Goal: Communication & Community: Ask a question

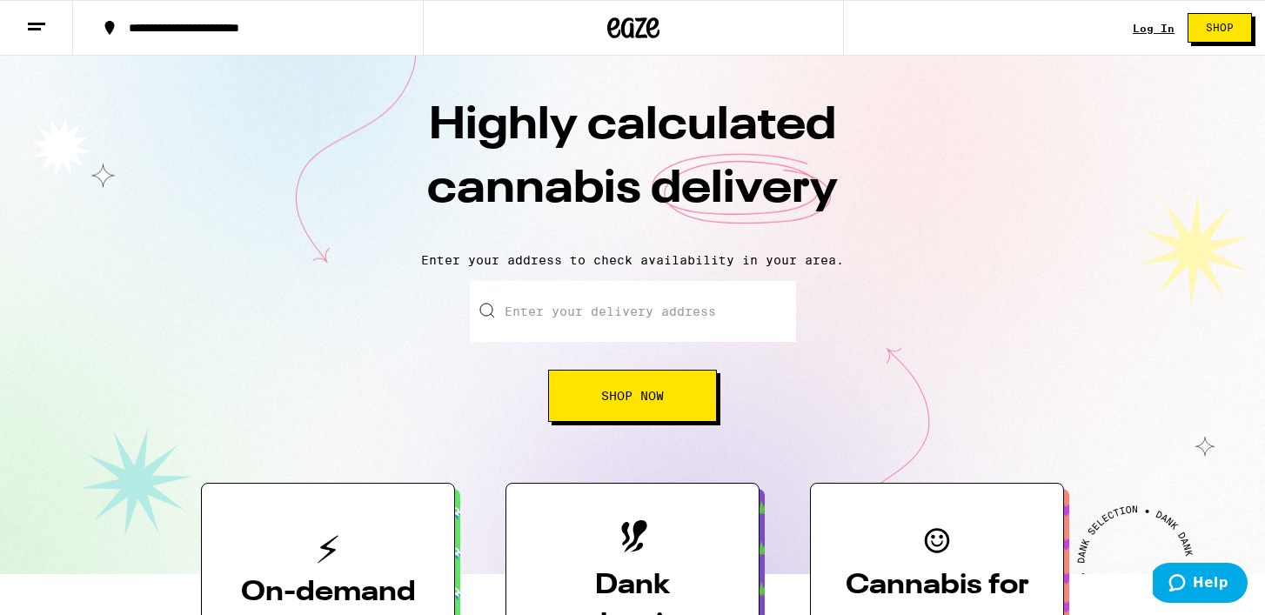
scroll to position [37, 0]
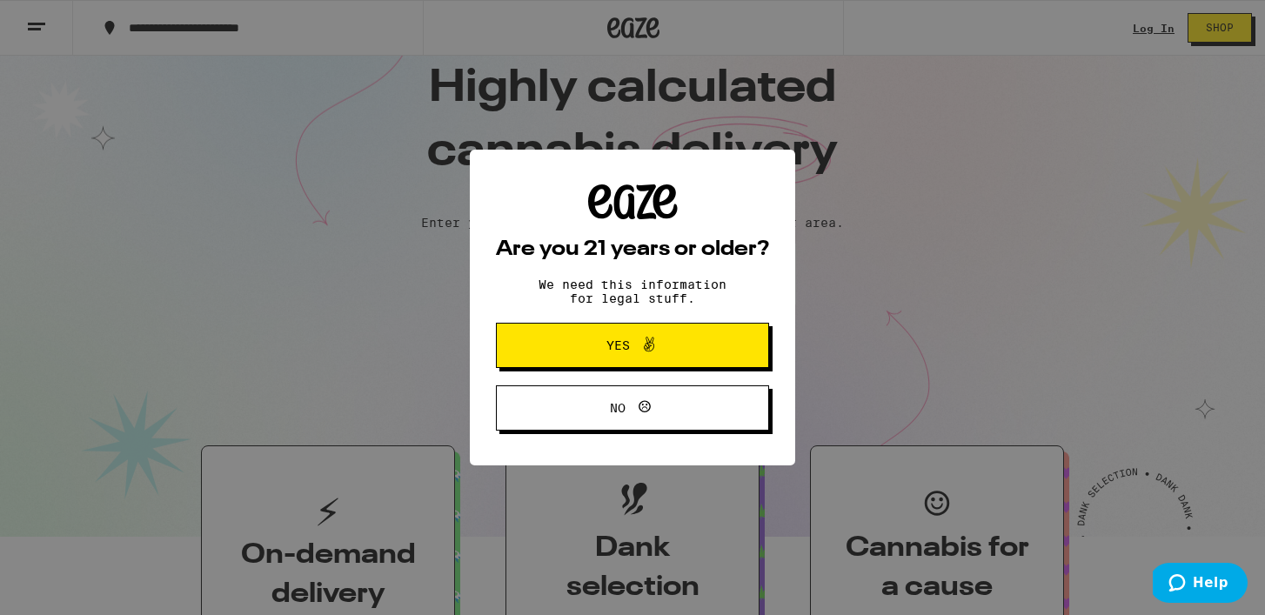
click at [613, 356] on span "Yes" at bounding box center [632, 345] width 132 height 23
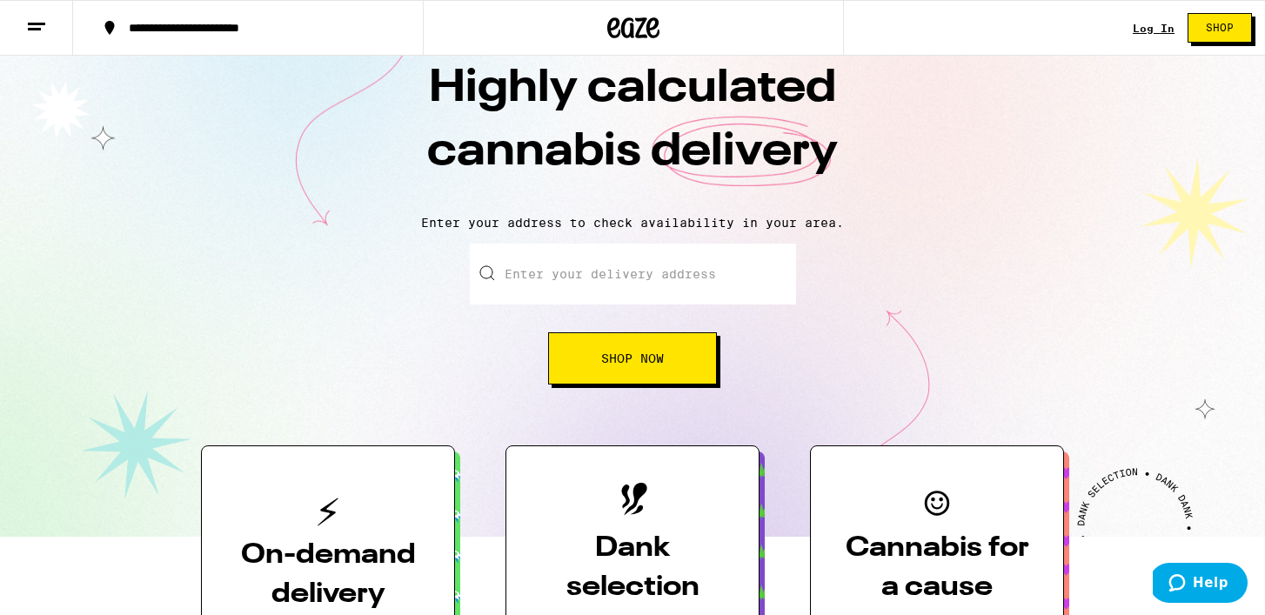
scroll to position [0, 0]
click at [1157, 26] on div "Log In" at bounding box center [1154, 28] width 42 height 11
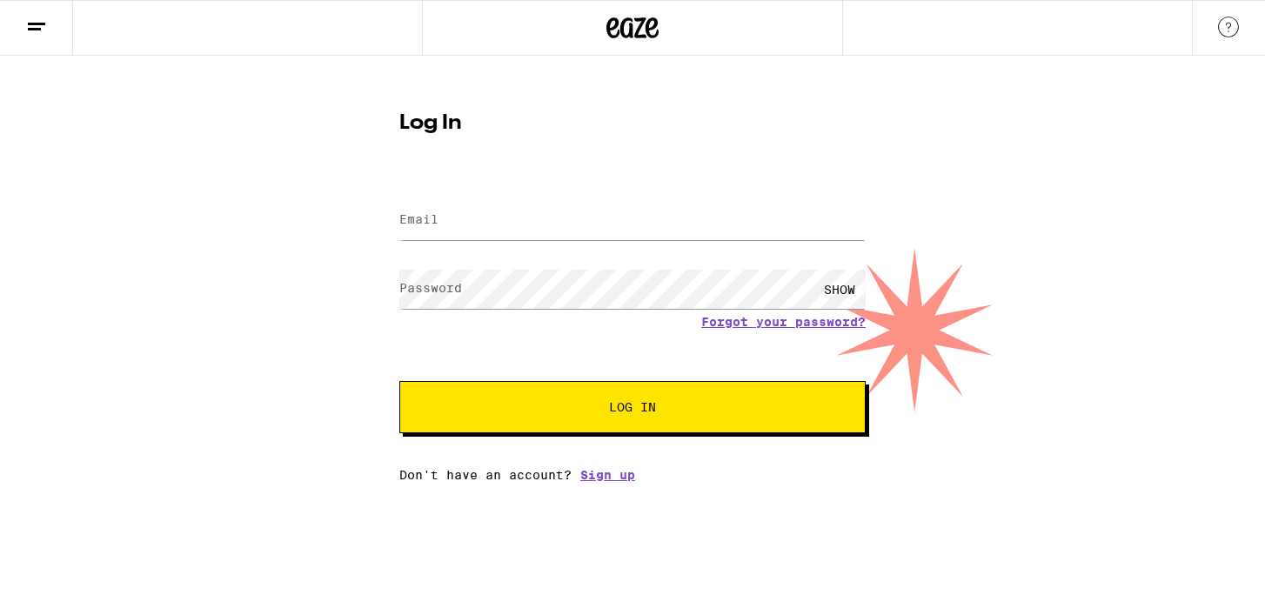
click at [544, 240] on div at bounding box center [632, 220] width 466 height 51
click at [535, 217] on input "Email" at bounding box center [632, 220] width 466 height 39
type input "[EMAIL_ADDRESS][DOMAIN_NAME]"
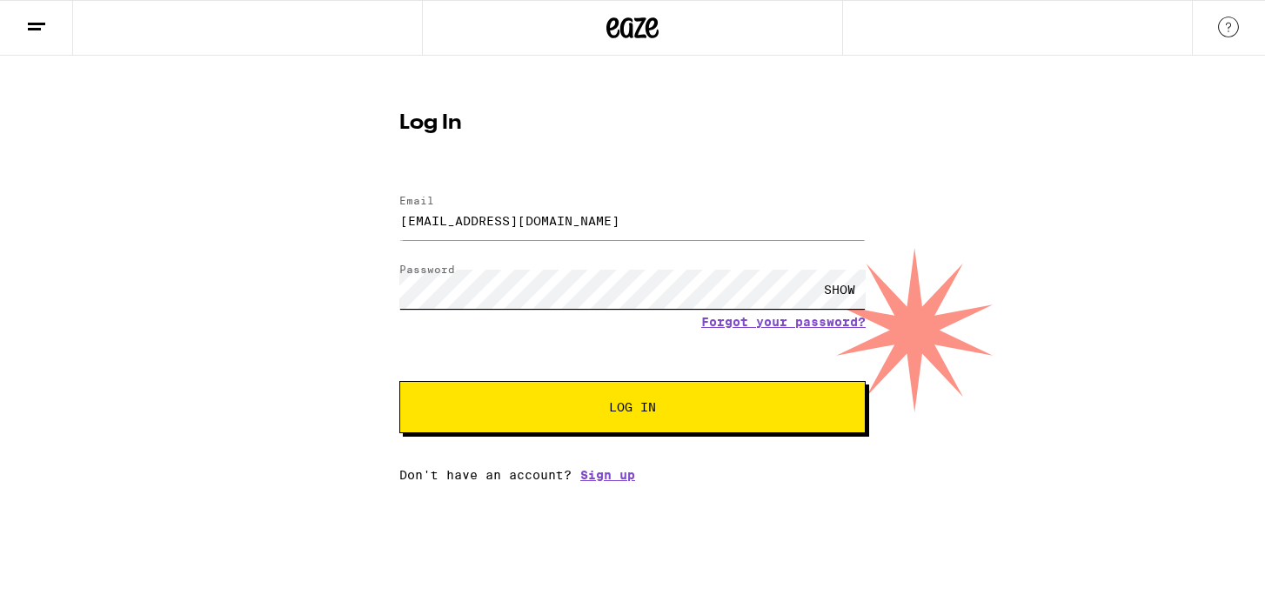
click at [399, 381] on button "Log In" at bounding box center [632, 407] width 466 height 52
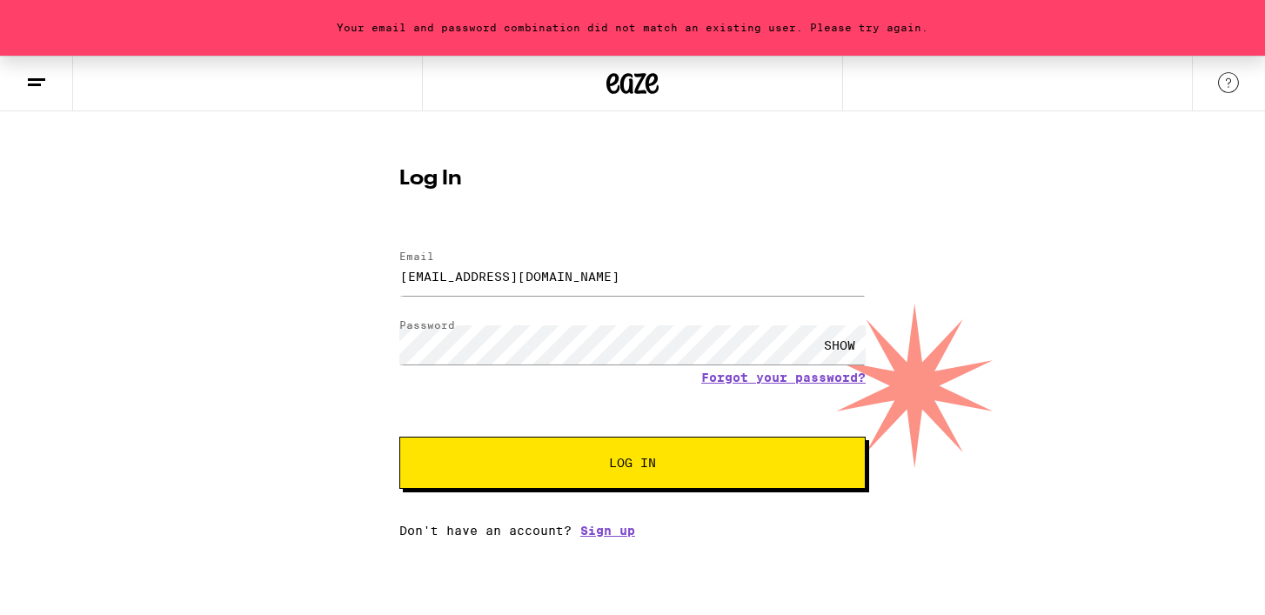
click at [607, 538] on html "Your email and password combination did not match an existing user. Please try …" at bounding box center [632, 269] width 1265 height 538
click at [607, 531] on link "Sign up" at bounding box center [607, 531] width 55 height 14
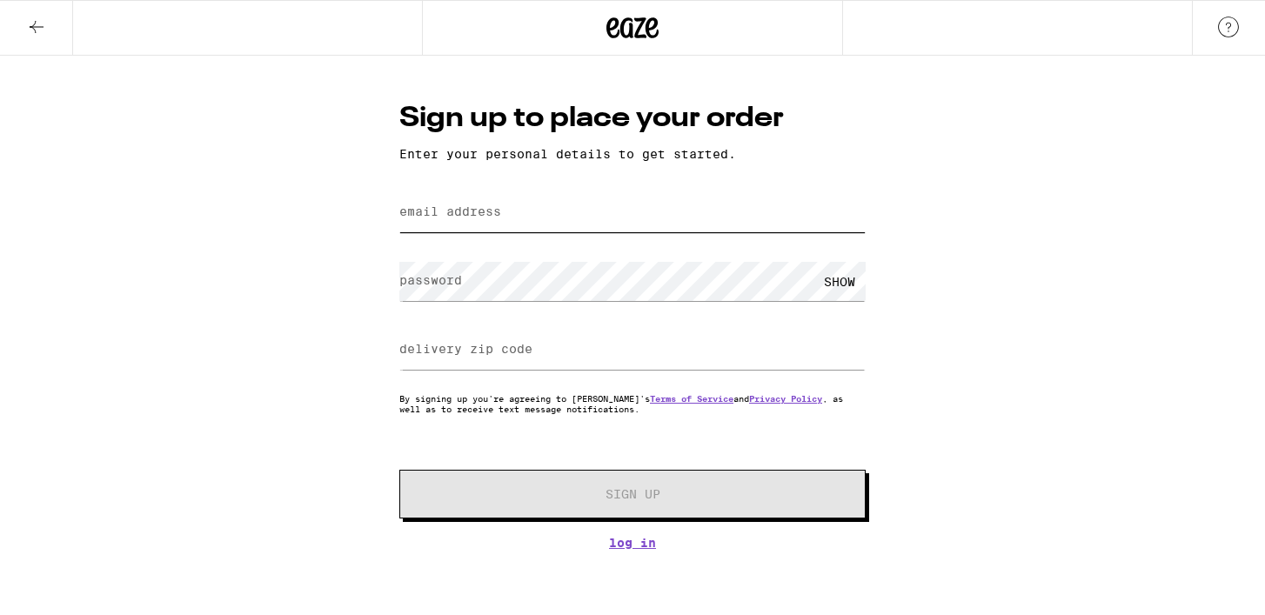
click at [546, 205] on input "email address" at bounding box center [632, 212] width 466 height 39
type input "[EMAIL_ADDRESS][DOMAIN_NAME]"
type input "92104"
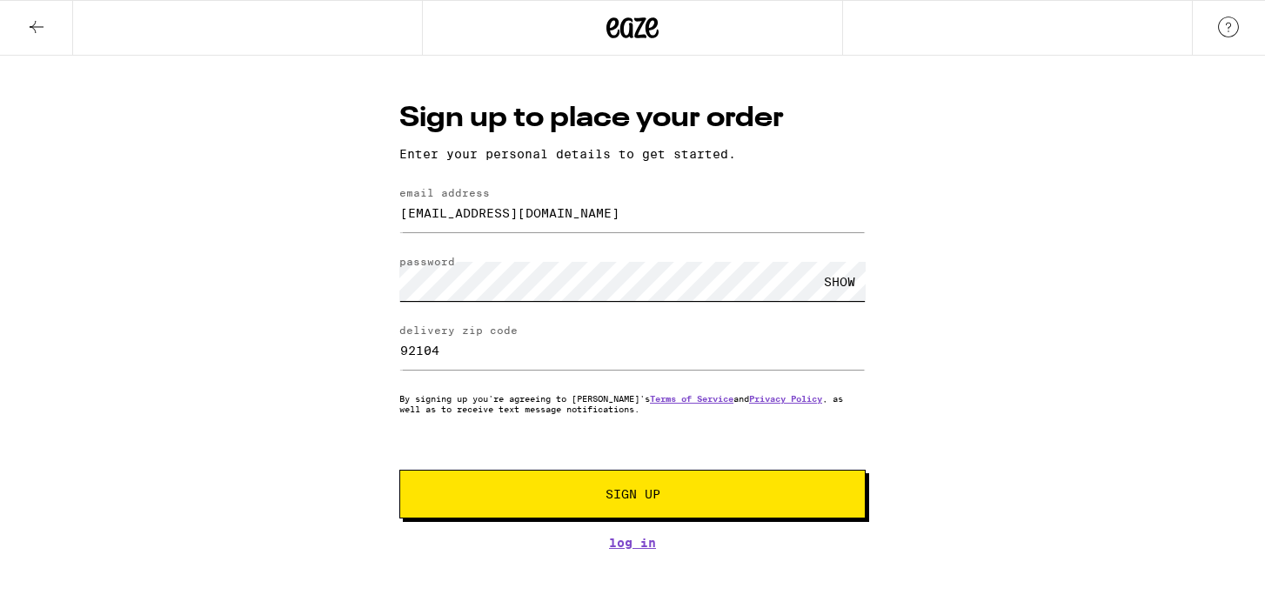
click at [399, 470] on button "Sign Up" at bounding box center [632, 494] width 466 height 49
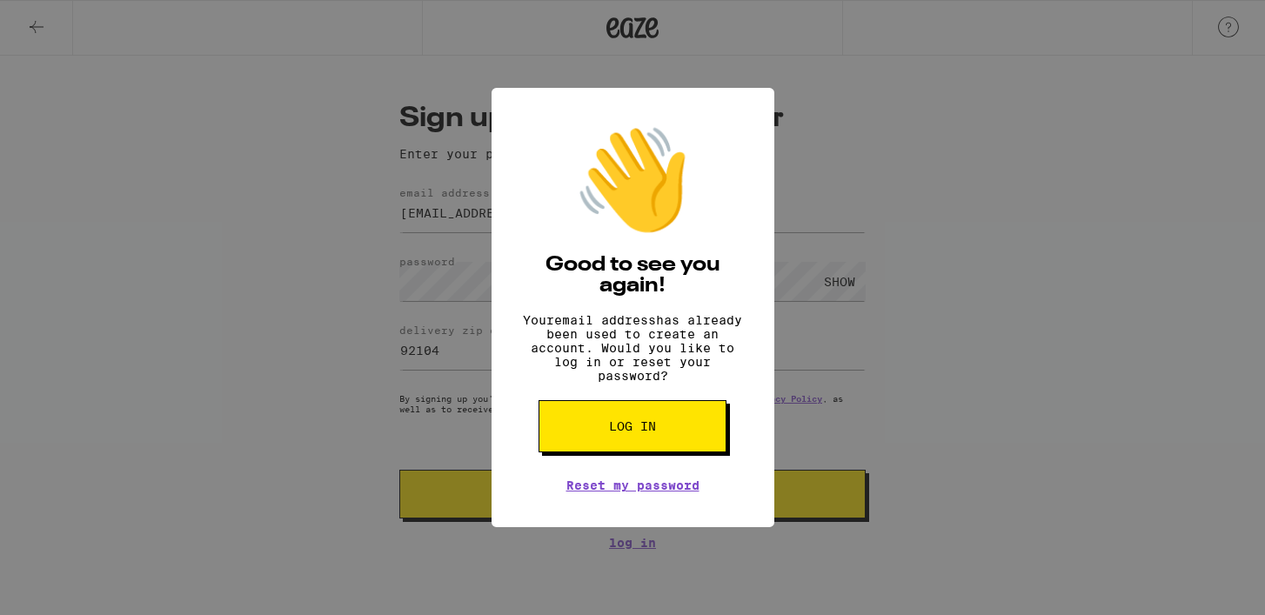
click at [660, 449] on button "Log in" at bounding box center [633, 426] width 188 height 52
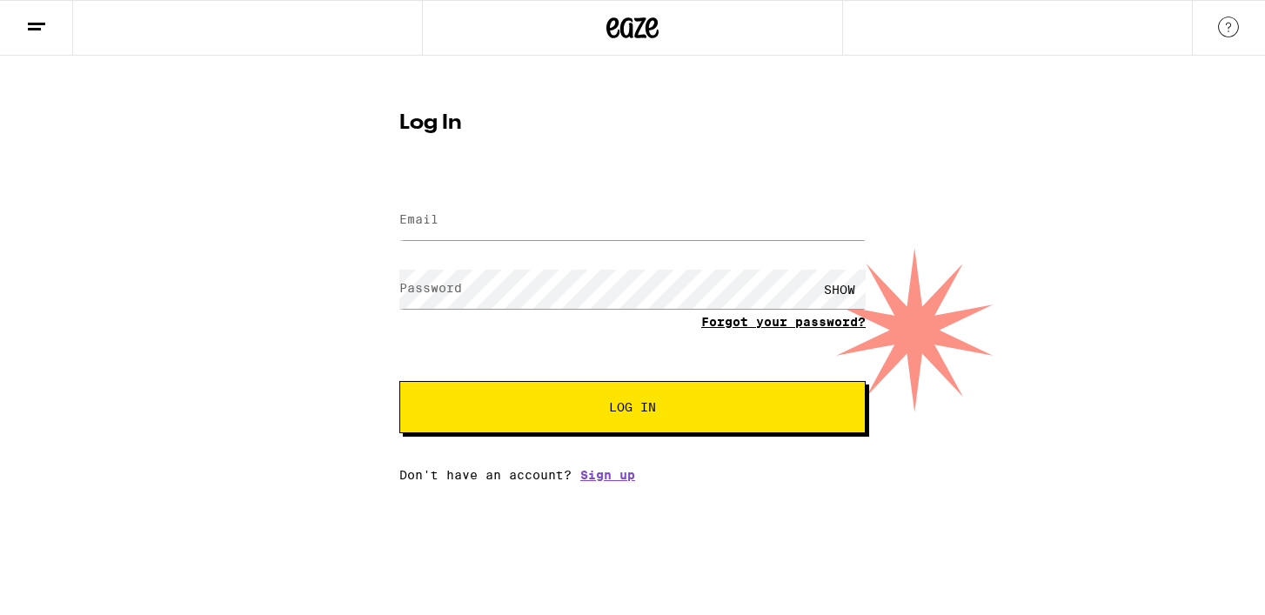
click at [727, 329] on link "Forgot your password?" at bounding box center [783, 322] width 164 height 14
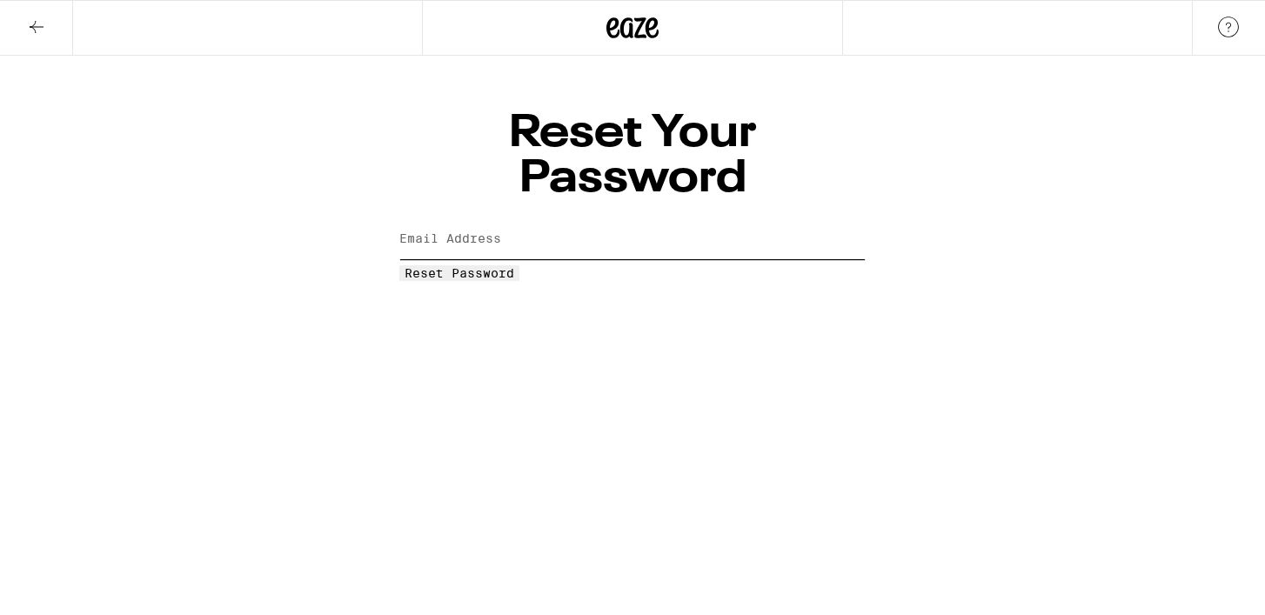
click at [504, 220] on input "Email Address" at bounding box center [632, 239] width 466 height 39
type input "[EMAIL_ADDRESS][DOMAIN_NAME]"
click at [514, 266] on span "Reset Password" at bounding box center [460, 273] width 110 height 14
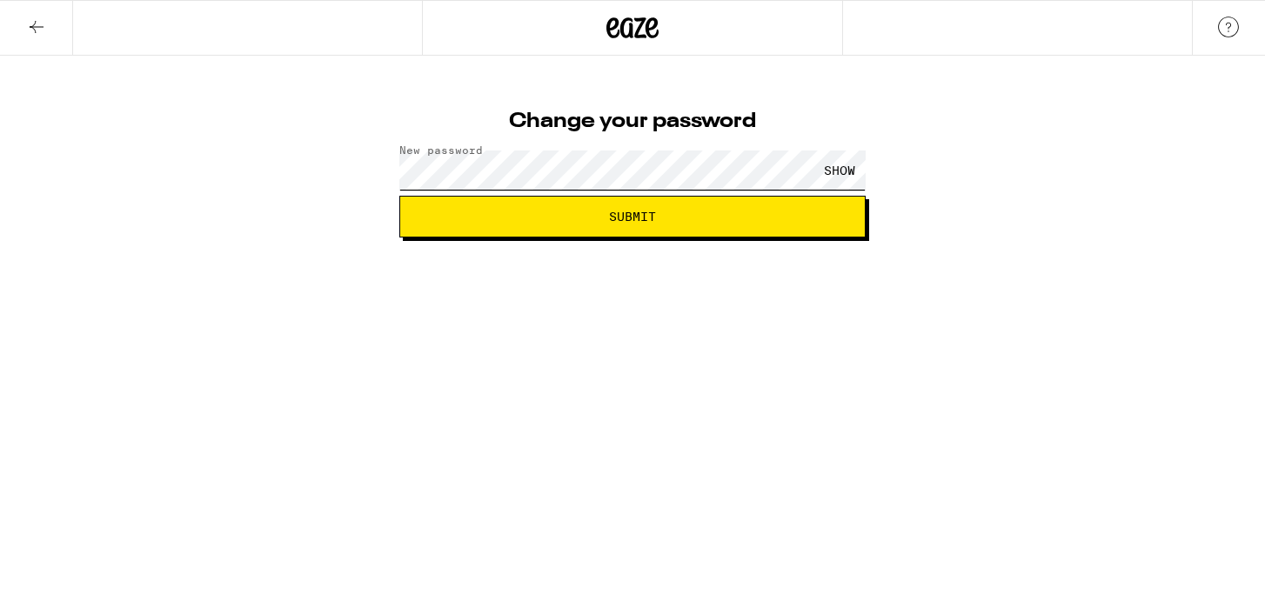
click at [399, 196] on button "Submit" at bounding box center [632, 217] width 466 height 42
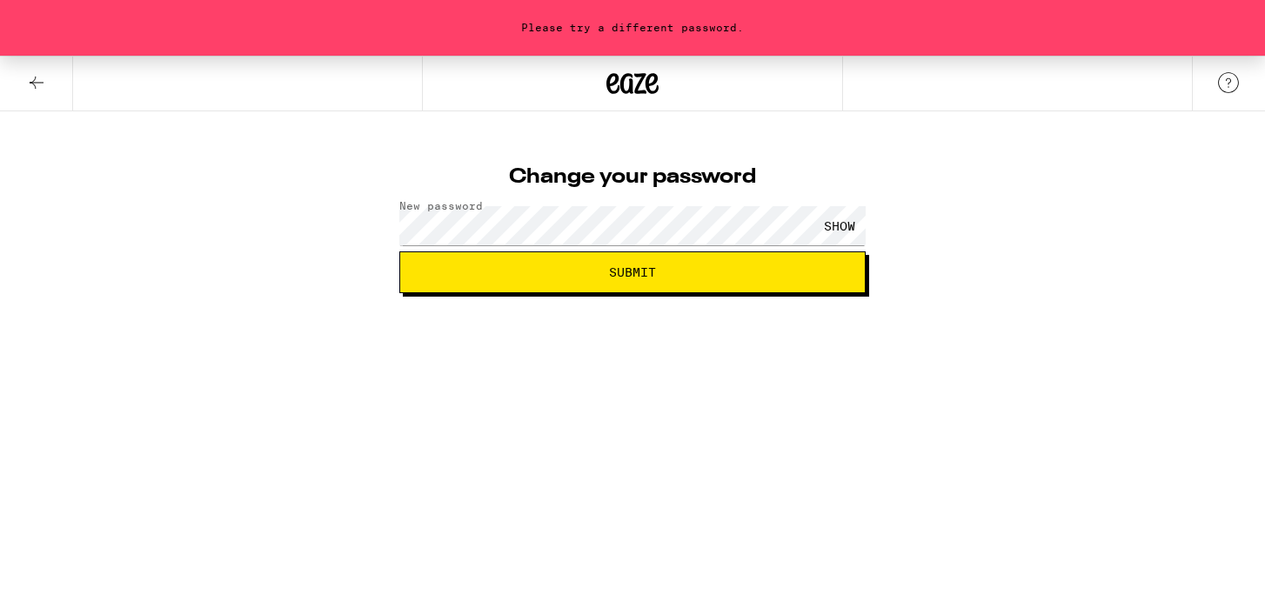
click at [847, 228] on div "SHOW" at bounding box center [840, 225] width 52 height 39
click at [628, 285] on button "Submit" at bounding box center [632, 272] width 466 height 42
click at [834, 222] on div "HIDE" at bounding box center [840, 225] width 52 height 39
click at [834, 222] on div "SHOW" at bounding box center [840, 225] width 52 height 39
click at [24, 79] on button at bounding box center [36, 84] width 73 height 55
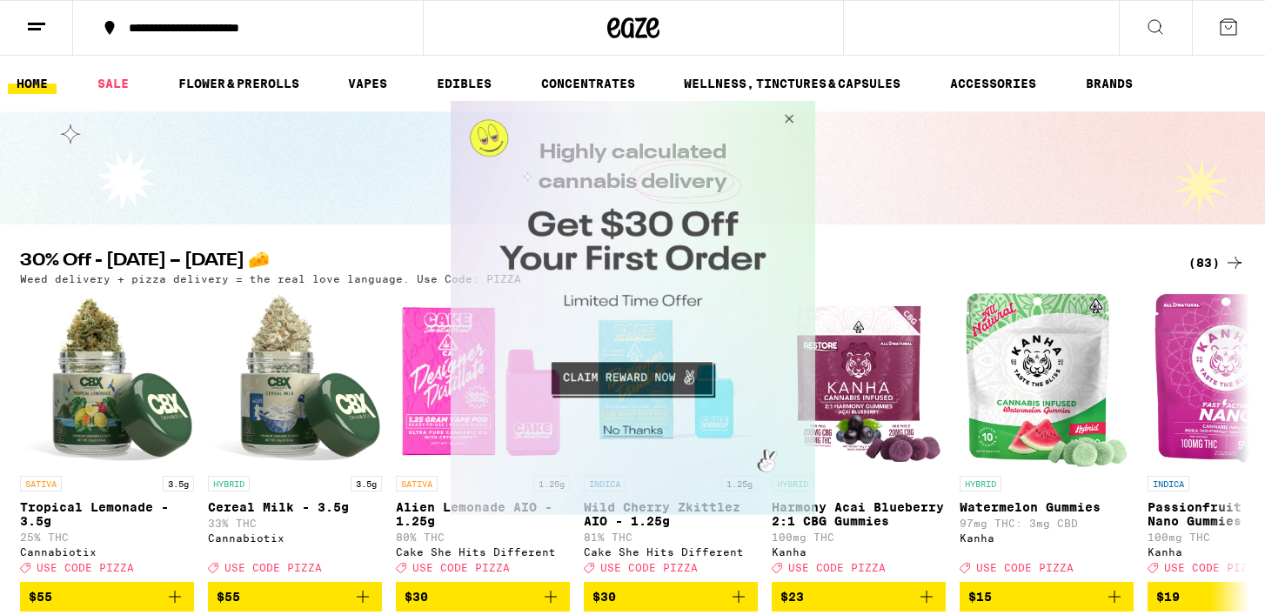
click at [794, 126] on button "Close Modal" at bounding box center [785, 121] width 47 height 42
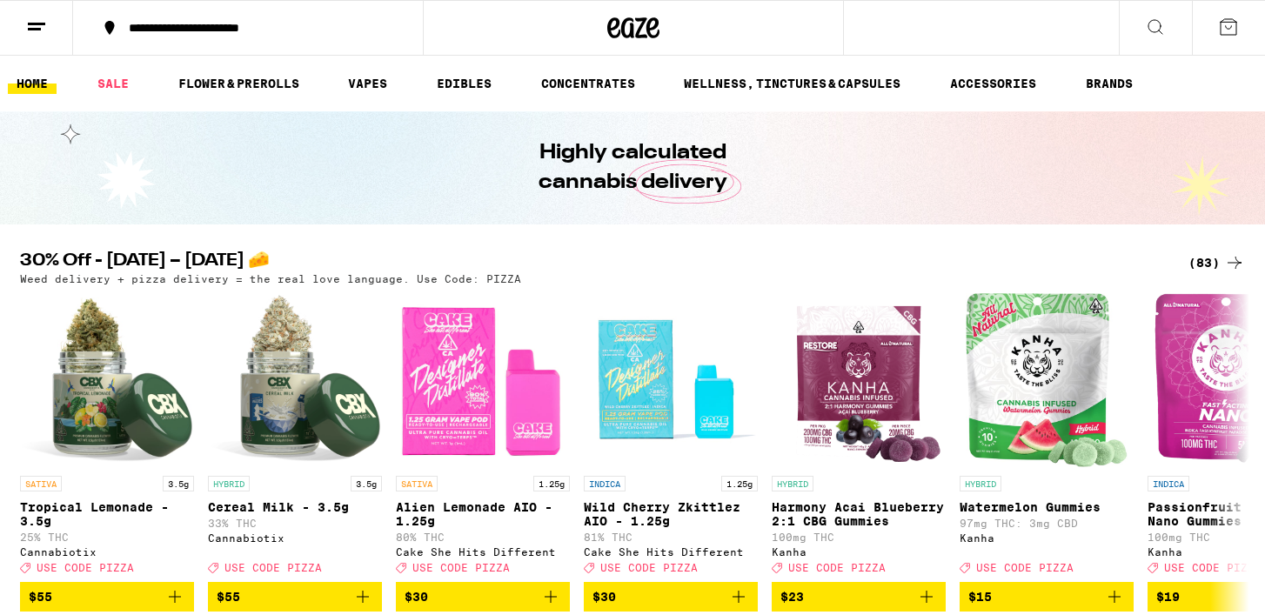
click at [1230, 29] on icon at bounding box center [1228, 27] width 21 height 21
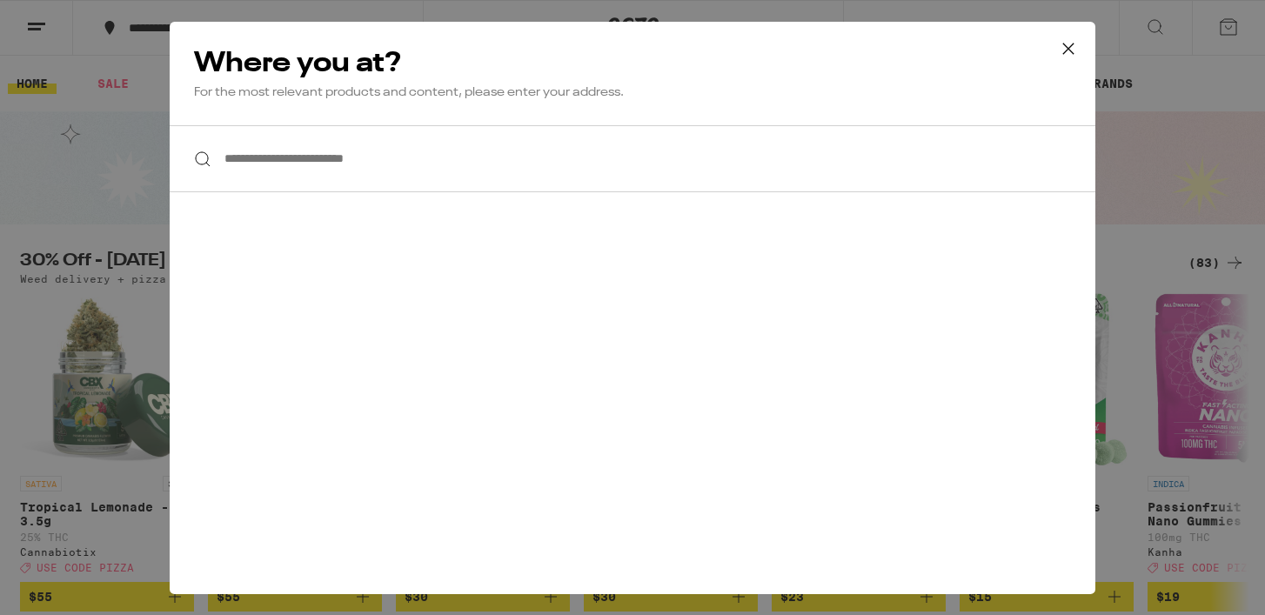
click at [1069, 54] on icon at bounding box center [1069, 49] width 26 height 26
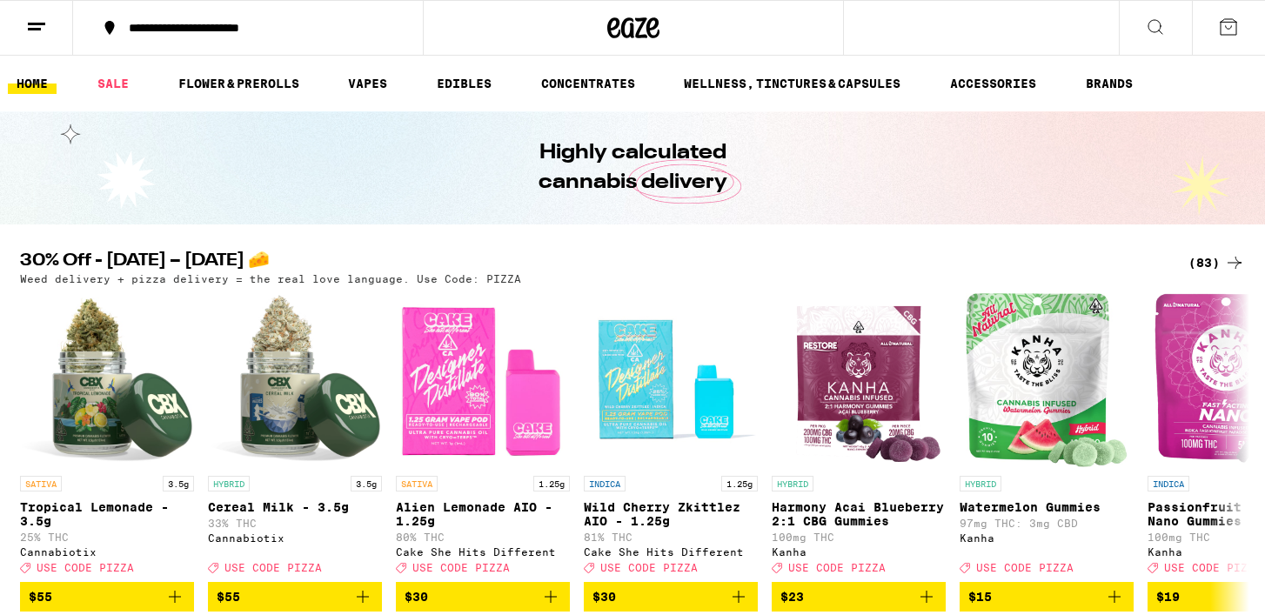
click at [33, 41] on button at bounding box center [36, 28] width 73 height 55
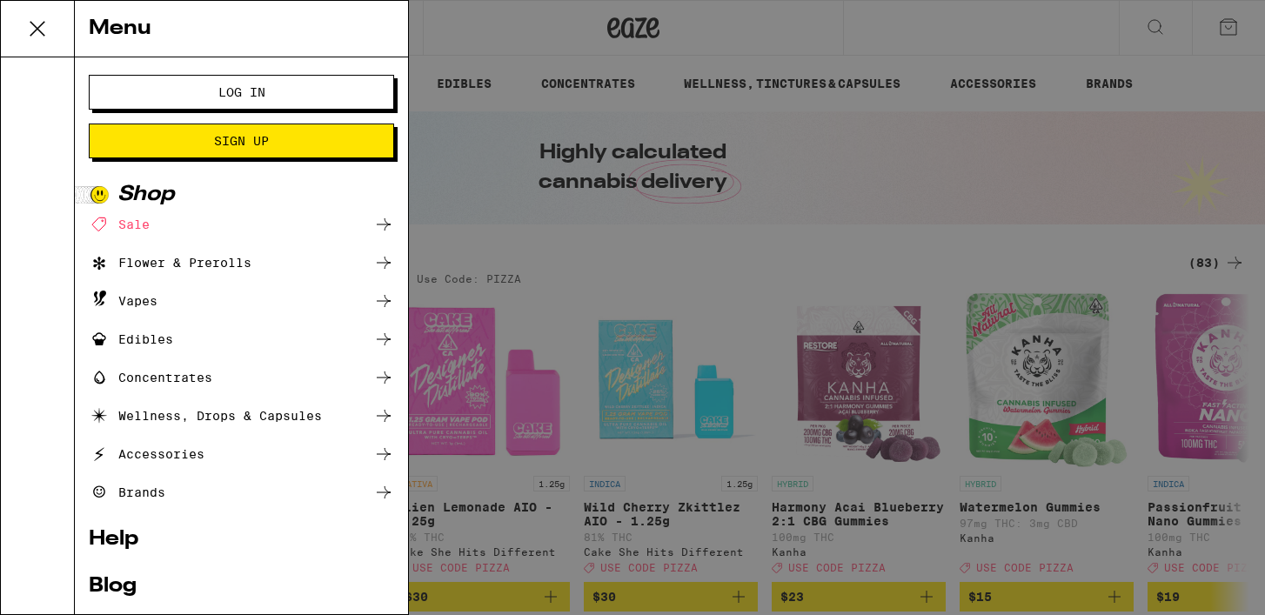
click at [244, 90] on span "Log In" at bounding box center [241, 92] width 47 height 12
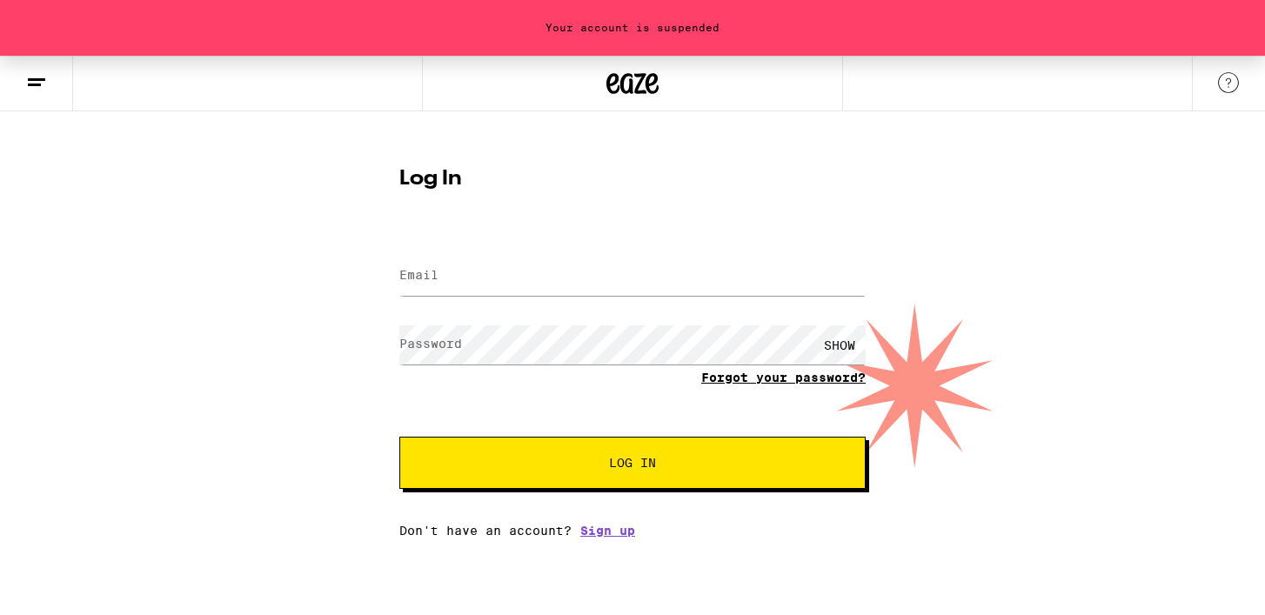
click at [794, 379] on link "Forgot your password?" at bounding box center [783, 378] width 164 height 14
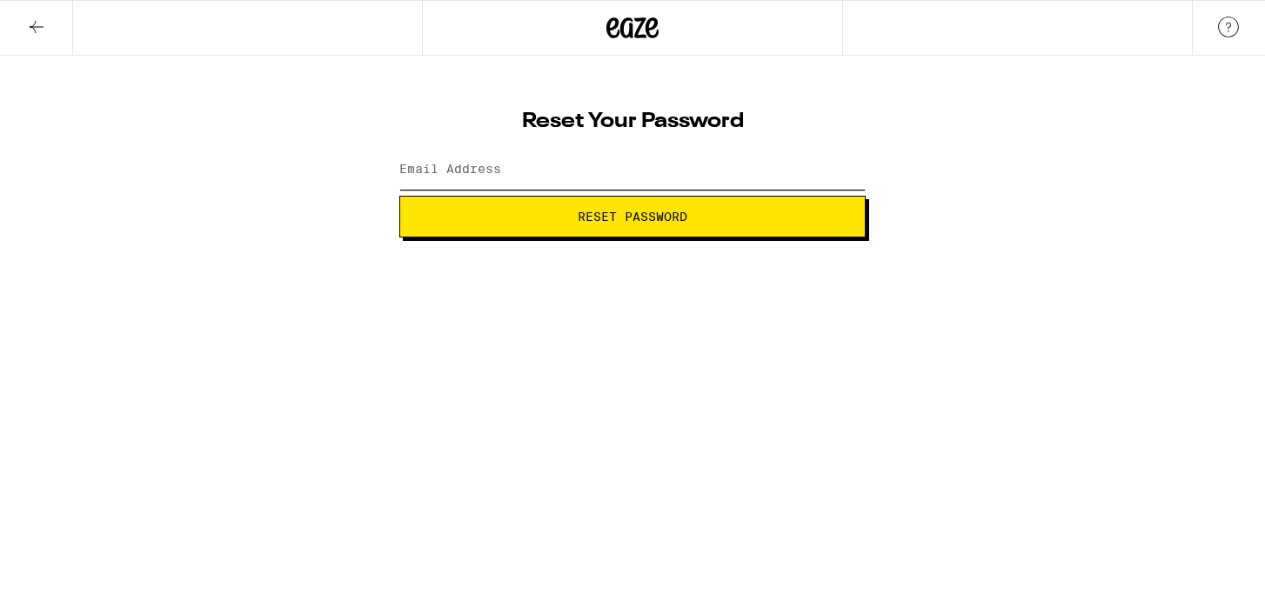
click at [566, 179] on input "Email Address" at bounding box center [632, 170] width 466 height 39
type input "[EMAIL_ADDRESS][DOMAIN_NAME]"
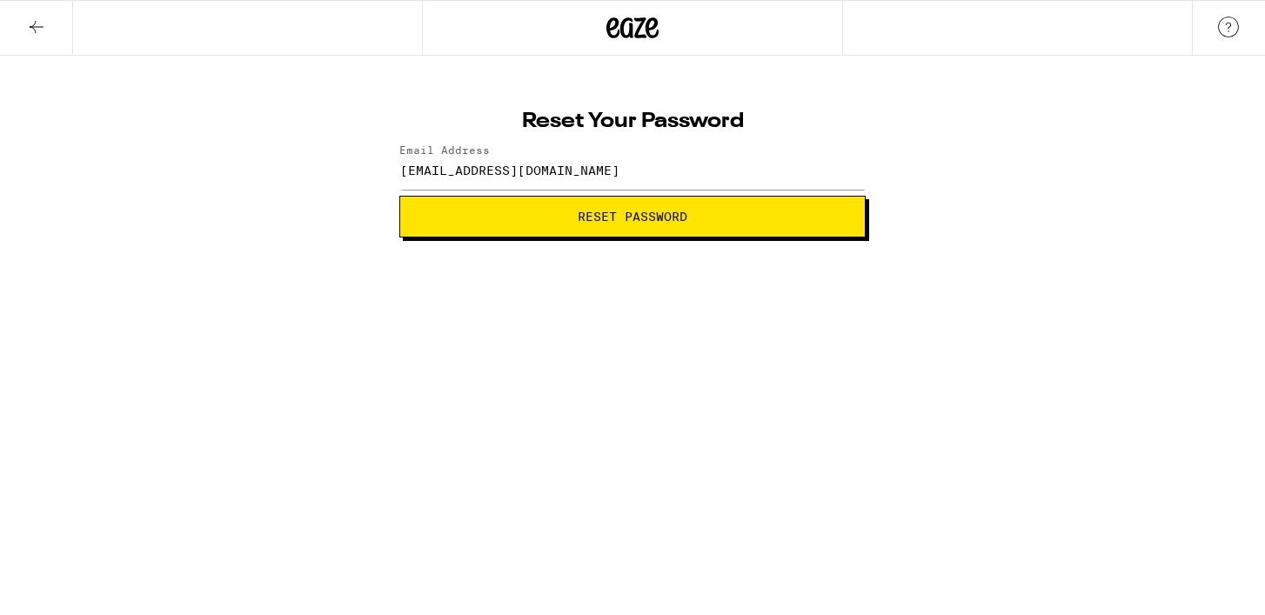
click at [585, 218] on span "Reset Password" at bounding box center [633, 217] width 110 height 12
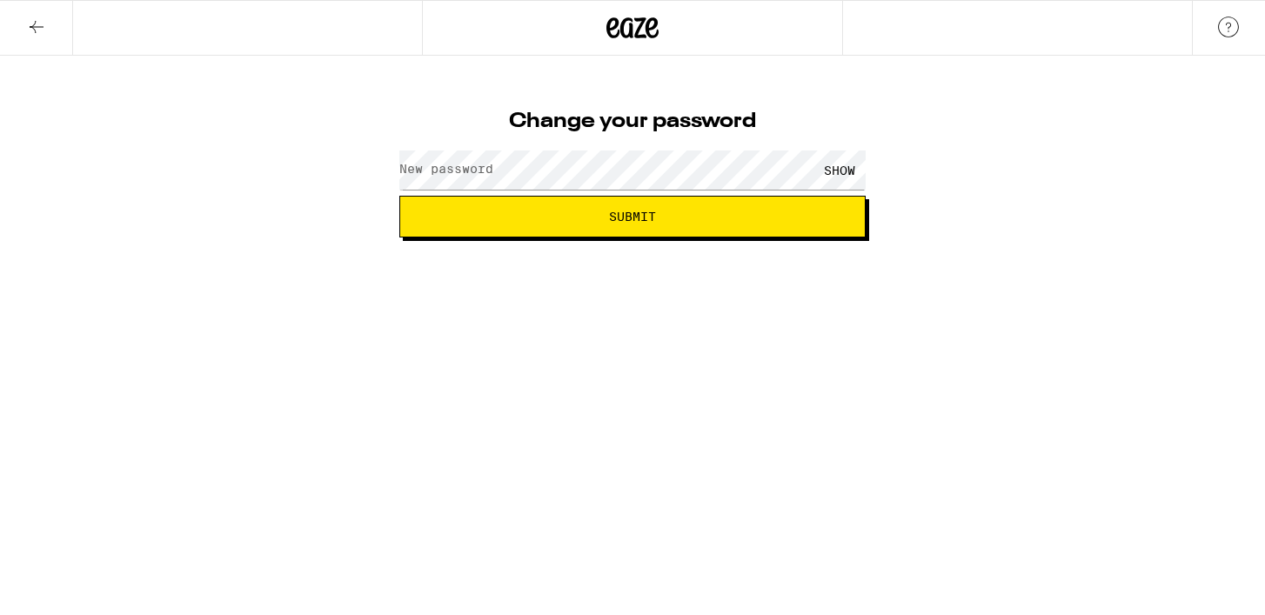
click at [841, 163] on div "SHOW" at bounding box center [840, 170] width 52 height 39
click at [1237, 19] on img at bounding box center [1228, 27] width 21 height 21
click at [621, 238] on html "Change your password New password HIDE Submit" at bounding box center [632, 119] width 1265 height 238
click at [620, 226] on button "Submit" at bounding box center [632, 217] width 466 height 42
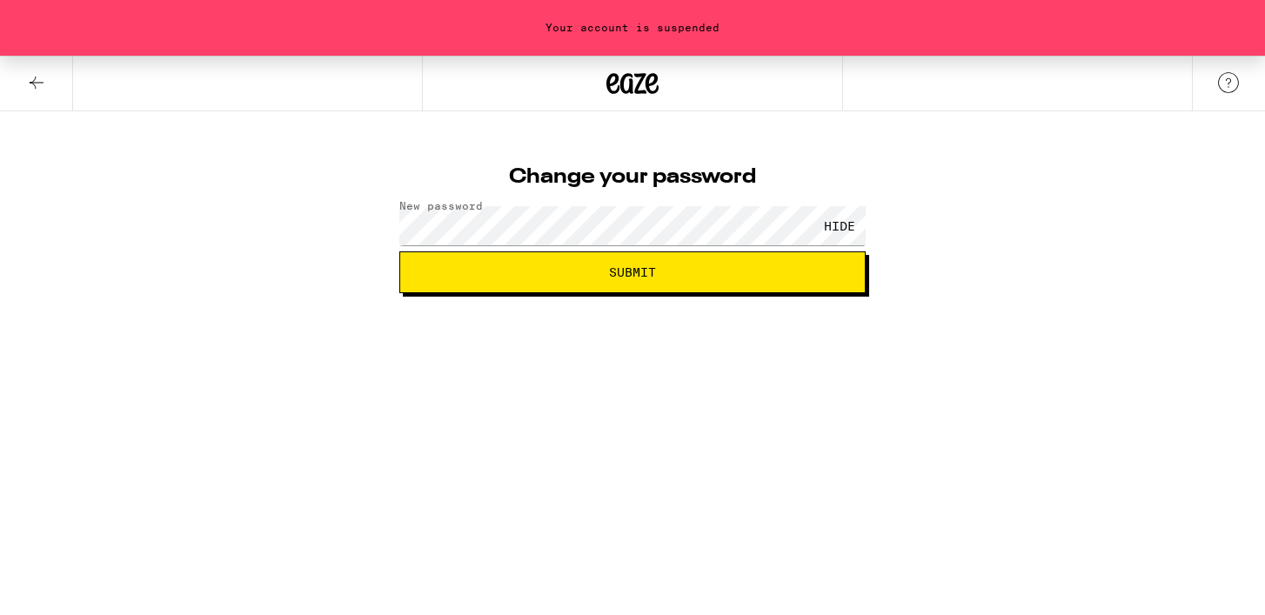
click at [23, 81] on button at bounding box center [36, 84] width 73 height 55
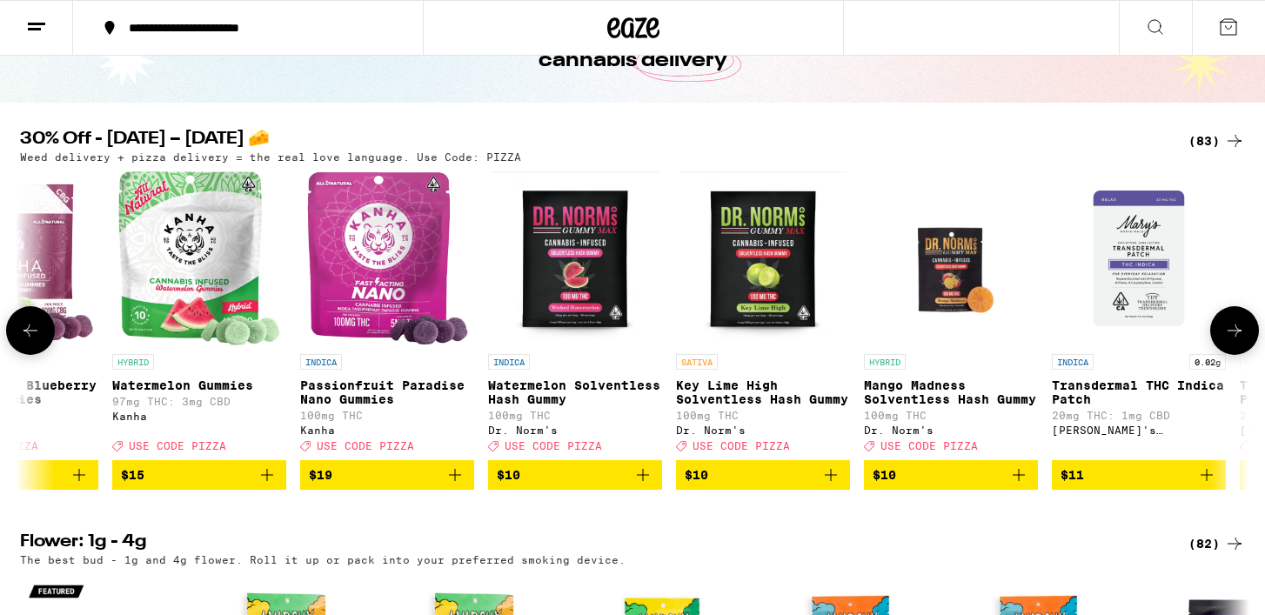
scroll to position [0, 1375]
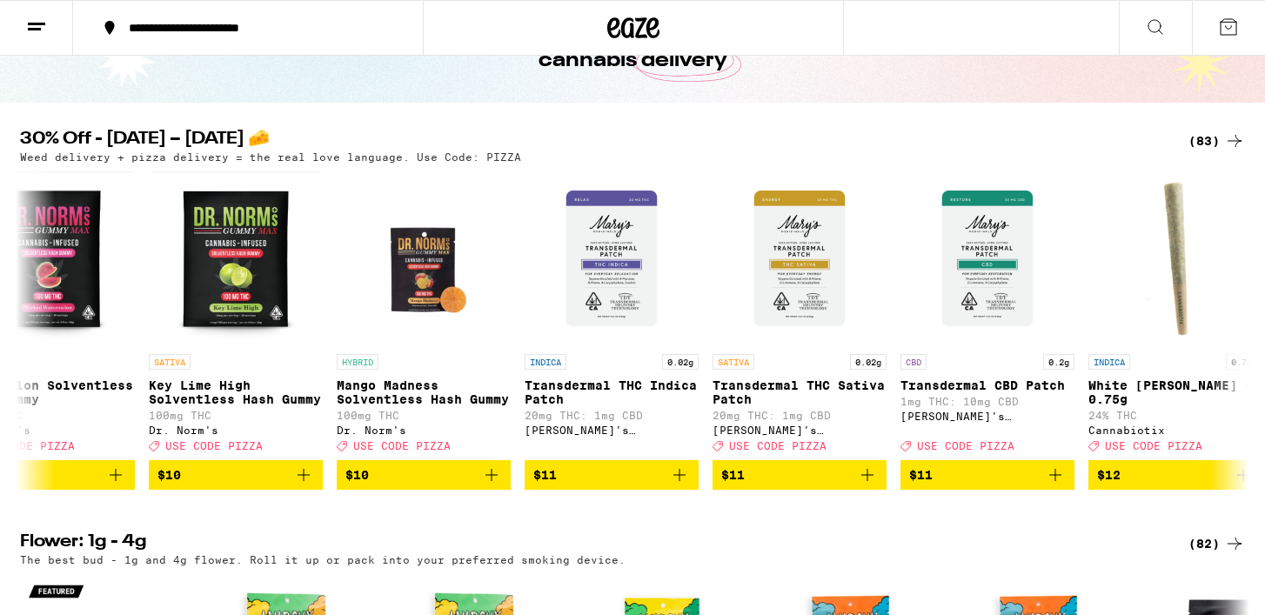
click at [1210, 24] on button at bounding box center [1228, 28] width 73 height 54
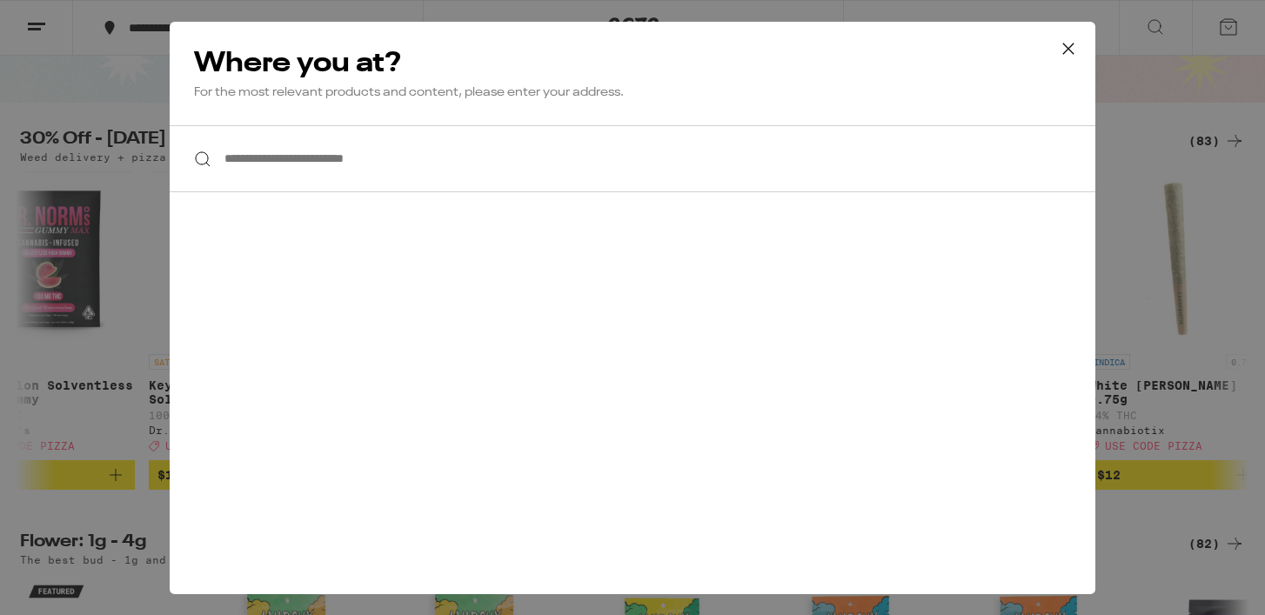
click at [1056, 57] on icon at bounding box center [1069, 49] width 26 height 26
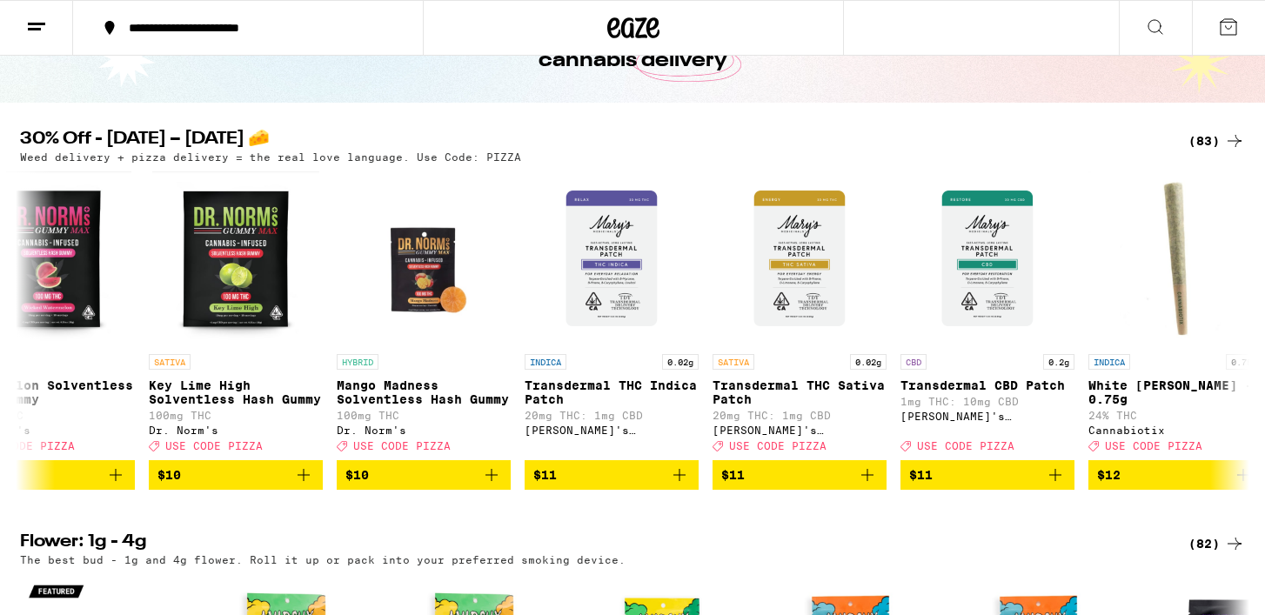
click at [30, 23] on line at bounding box center [36, 23] width 17 height 0
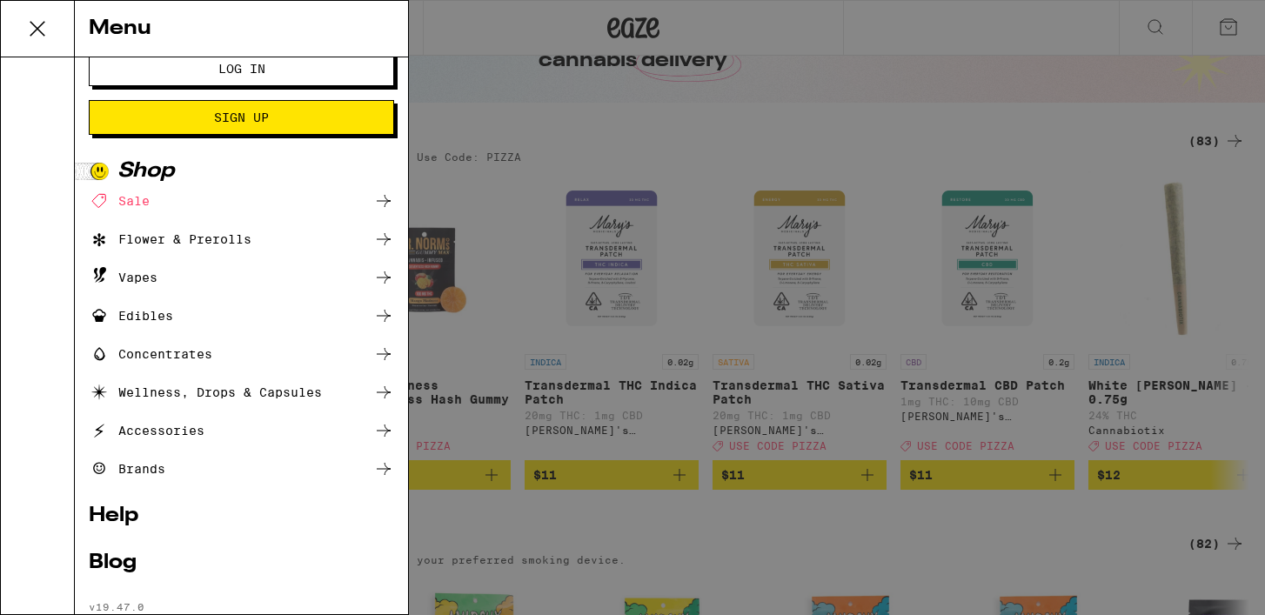
scroll to position [36, 0]
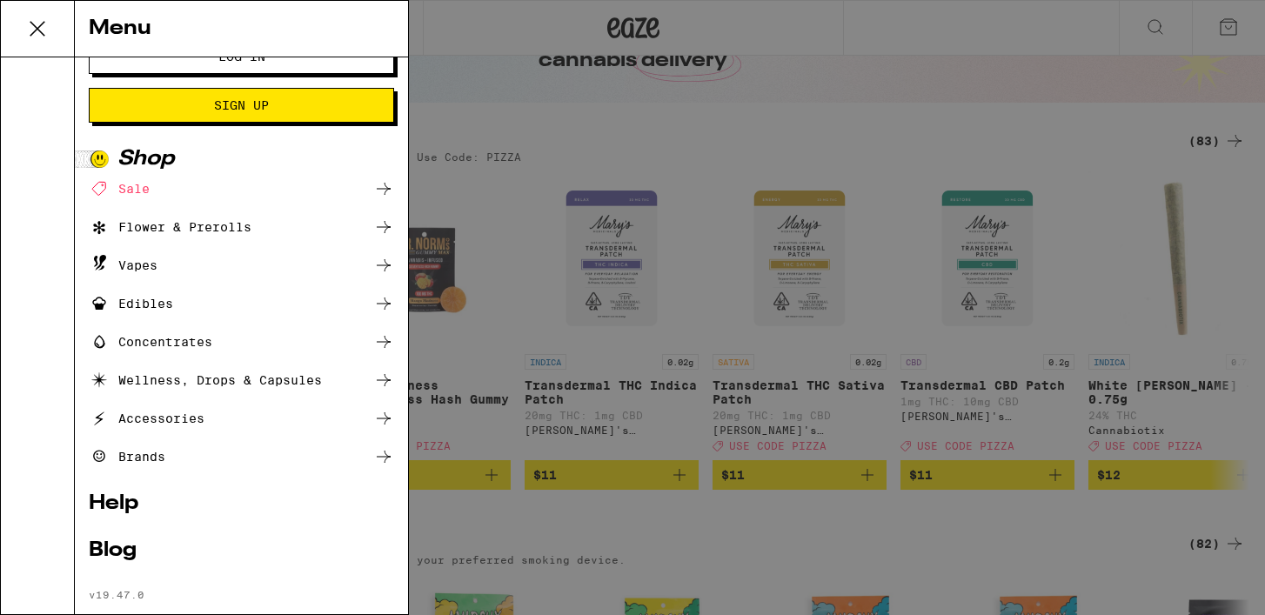
click at [106, 498] on link "Help" at bounding box center [241, 503] width 305 height 21
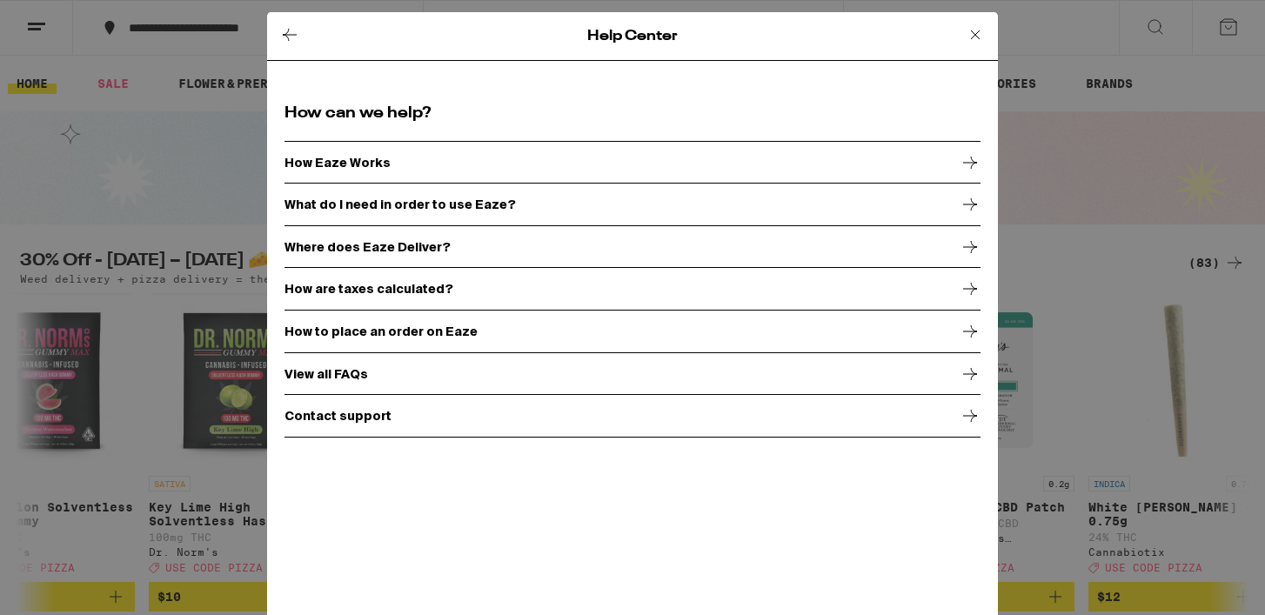
click at [507, 399] on div "Contact support" at bounding box center [633, 416] width 696 height 44
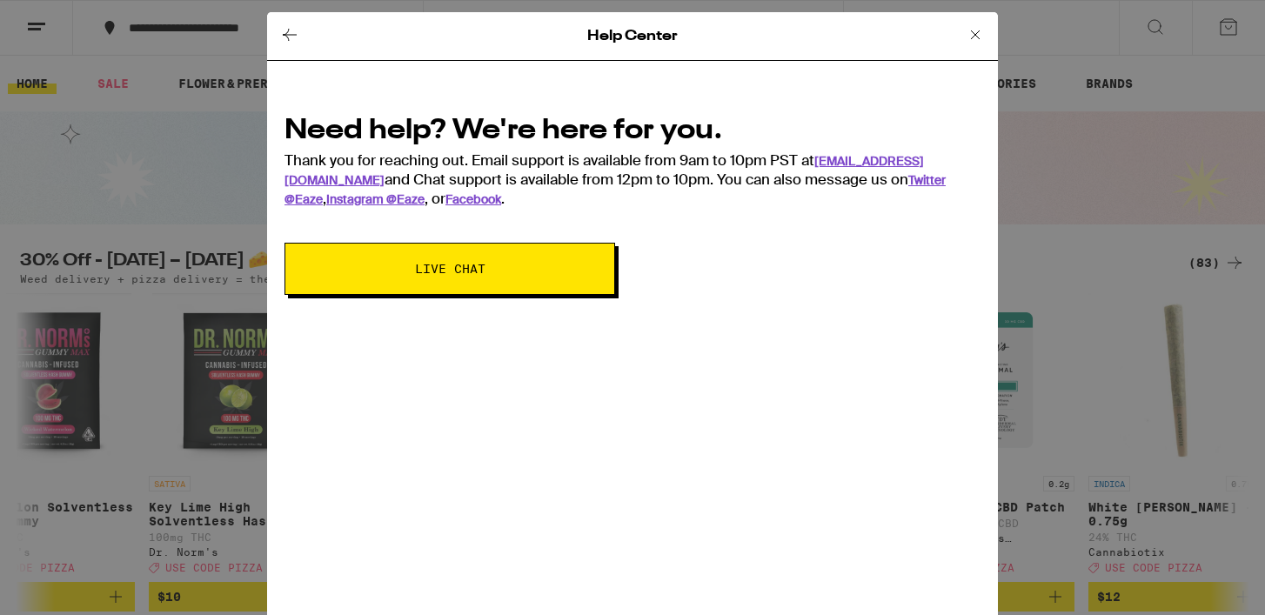
click at [510, 268] on span "Live Chat" at bounding box center [450, 269] width 190 height 12
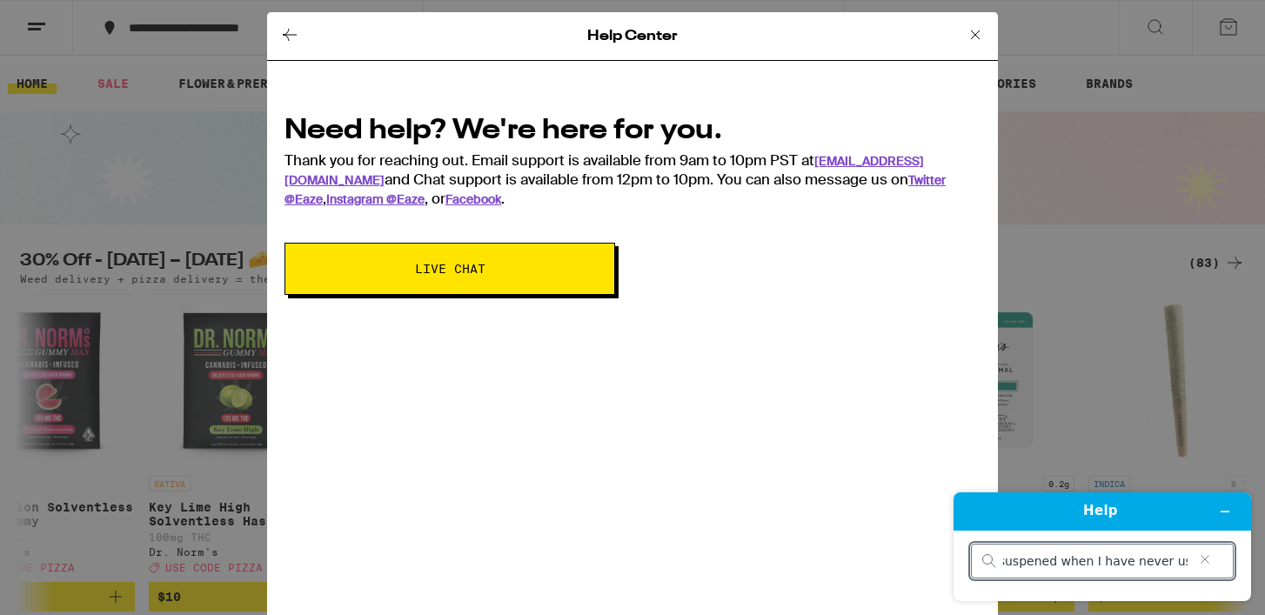
type input "Why is my account suspened when I have never used it?"
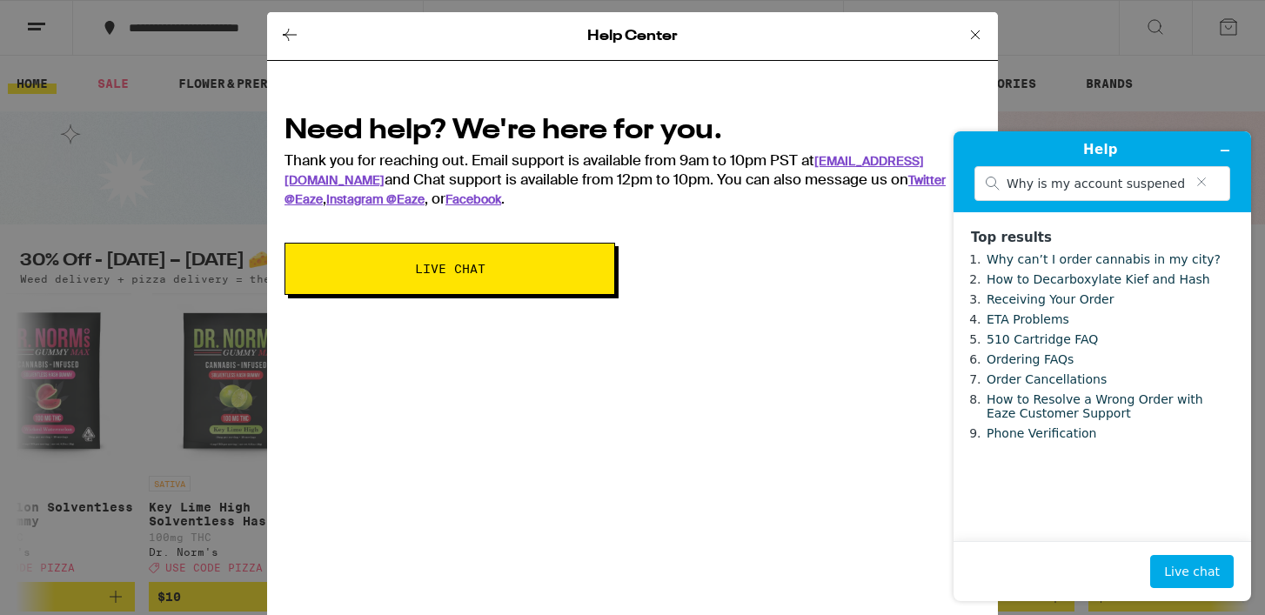
click at [1139, 34] on div "Help Center Need help? We're here for you. Thank you for reaching out. Email su…" at bounding box center [632, 307] width 1265 height 615
click at [1228, 152] on icon "Minimize widget" at bounding box center [1225, 150] width 12 height 12
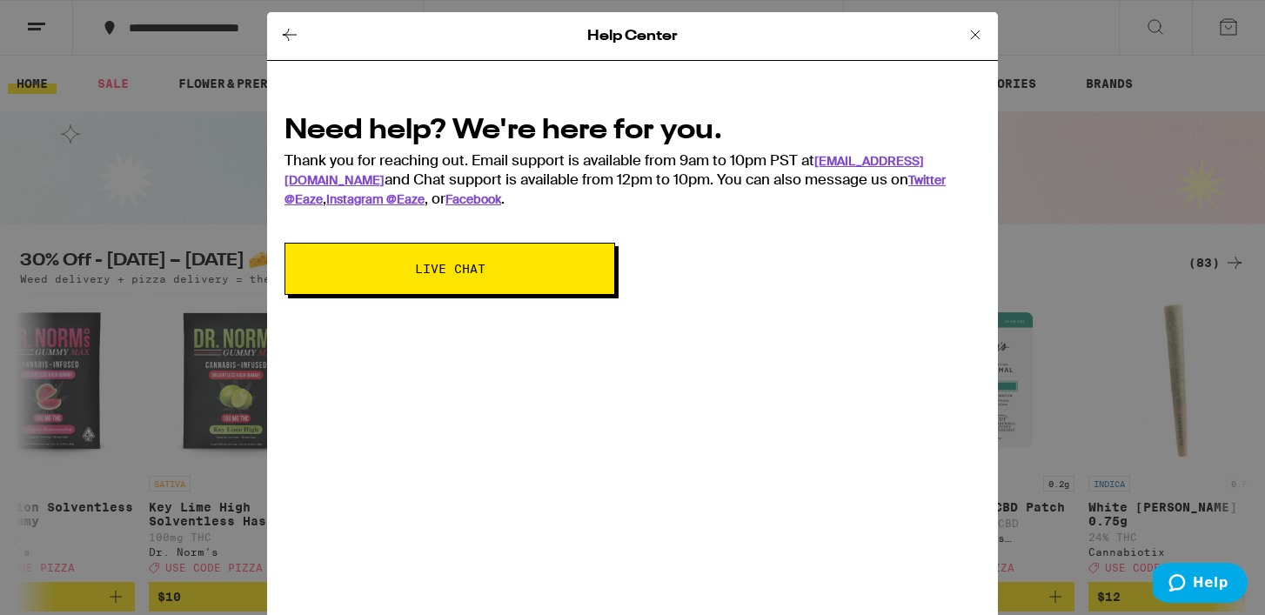
click at [977, 34] on icon at bounding box center [975, 34] width 21 height 21
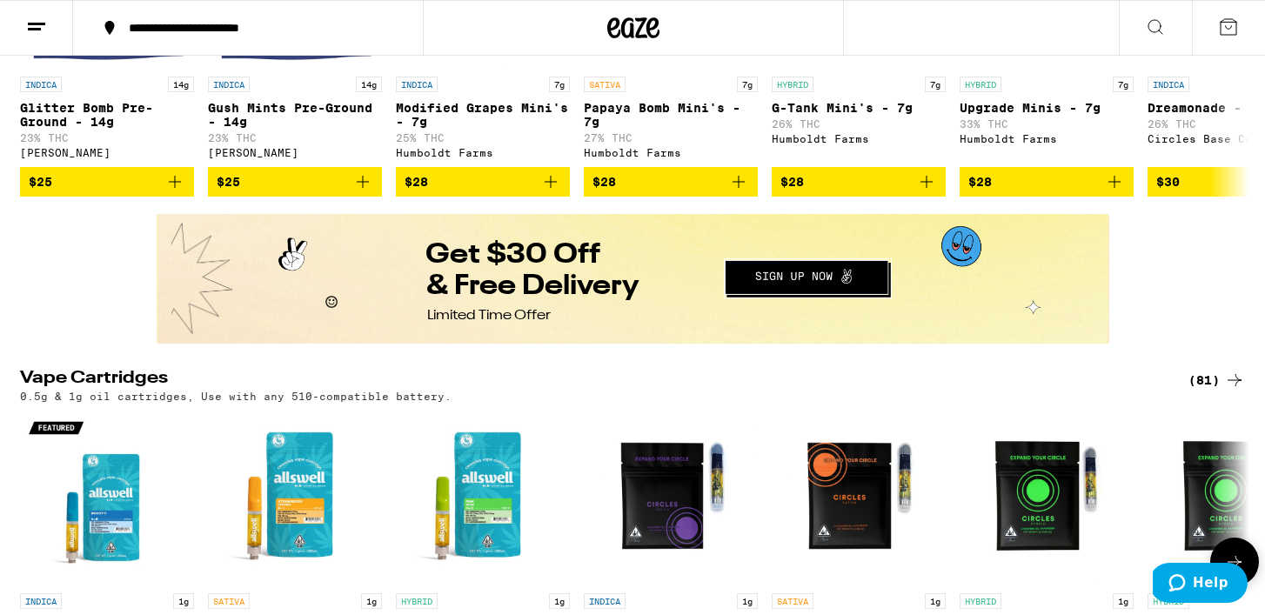
scroll to position [1373, 0]
